Goal: Find specific page/section: Find specific page/section

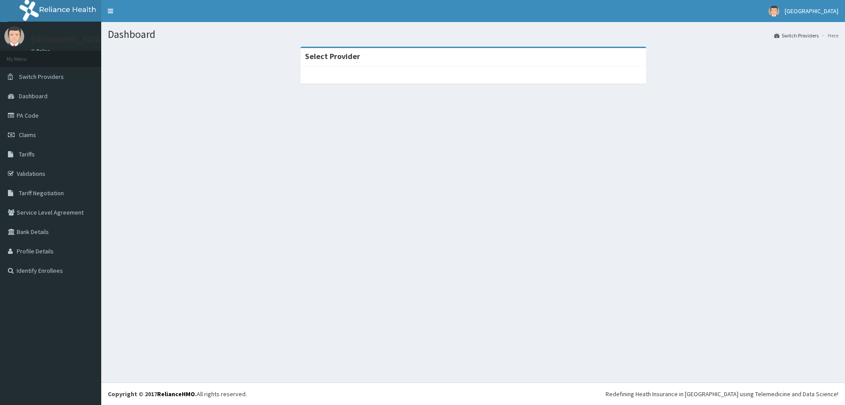
click at [18, 174] on link "Validations" at bounding box center [50, 173] width 101 height 19
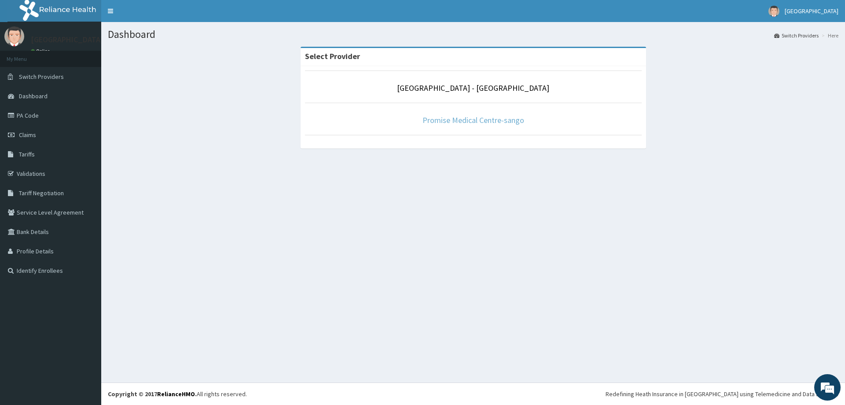
click at [460, 121] on link "Promise Medical Centre-sango" at bounding box center [474, 120] width 102 height 10
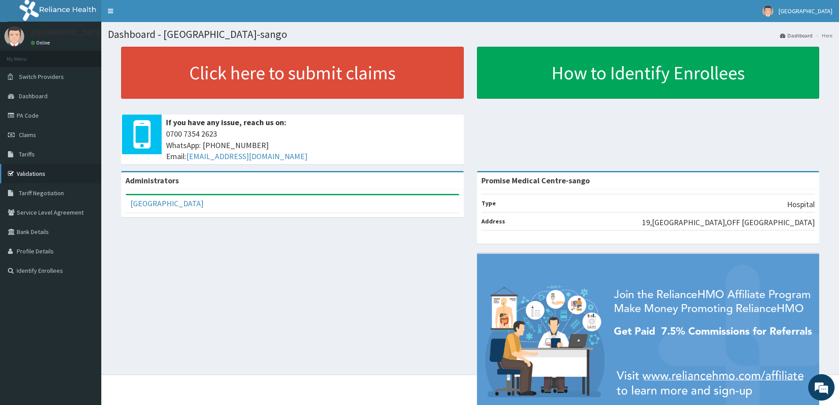
click at [17, 177] on link "Validations" at bounding box center [50, 173] width 101 height 19
